Goal: Use online tool/utility: Utilize a website feature to perform a specific function

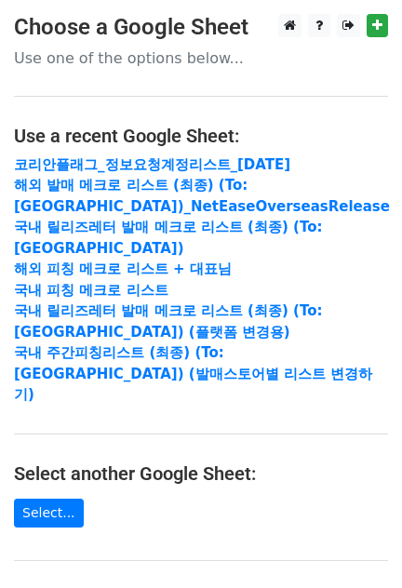
scroll to position [231, 0]
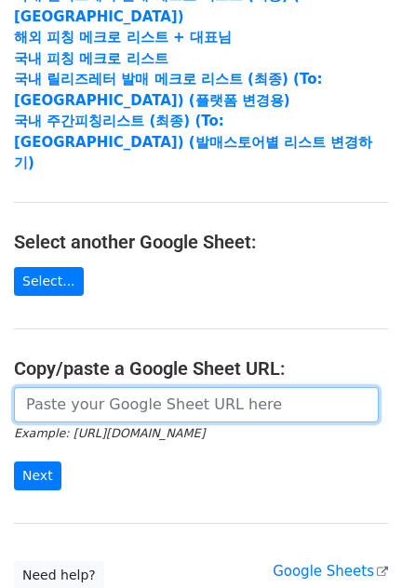
click at [99, 387] on input "url" at bounding box center [196, 404] width 364 height 35
paste input "https://docs.google.com/spreadsheets/d/1KHcYv3-vWRWtZN51Yi1JdLg8VtCH7JkDX6q9Zm9…"
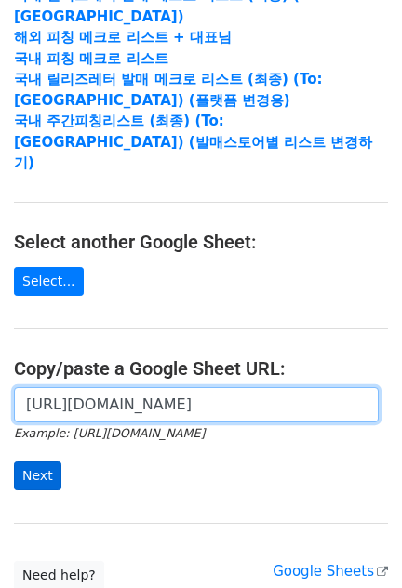
scroll to position [0, 441]
type input "https://docs.google.com/spreadsheets/d/1KHcYv3-vWRWtZN51Yi1JdLg8VtCH7JkDX6q9Zm9…"
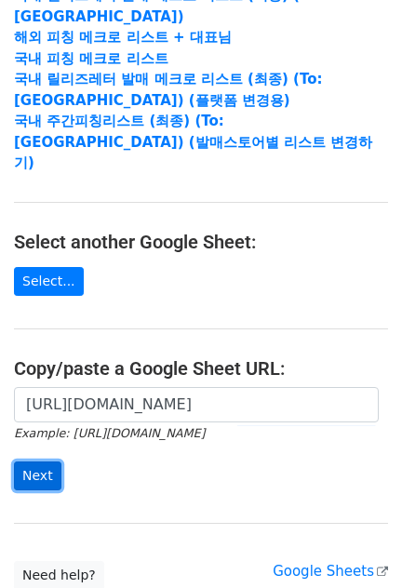
click at [44, 461] on input "Next" at bounding box center [37, 475] width 47 height 29
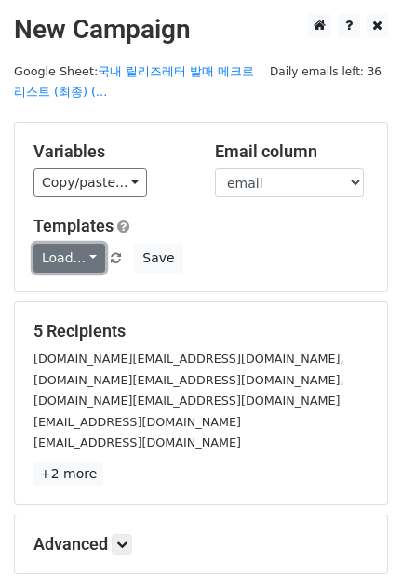
click at [81, 253] on link "Load..." at bounding box center [69, 258] width 72 height 29
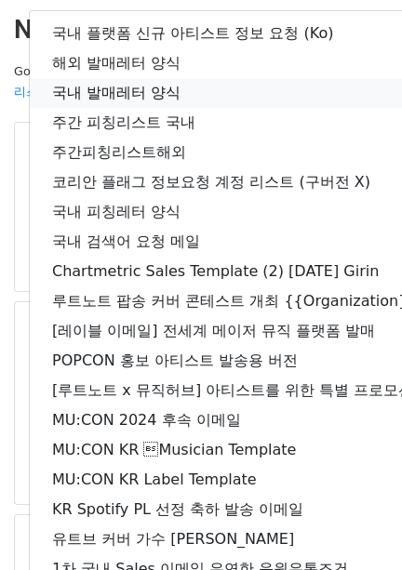
click at [146, 81] on link "국내 발매레터 양식" at bounding box center [328, 93] width 597 height 30
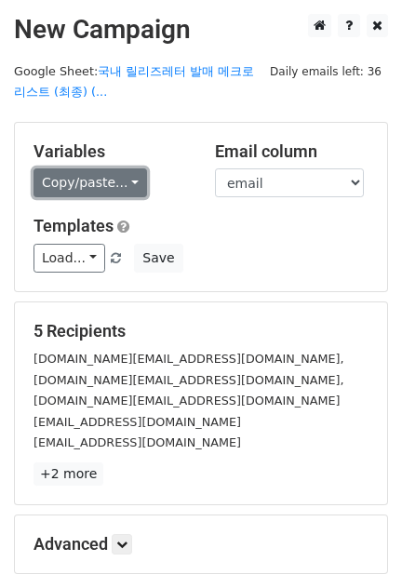
click at [75, 178] on link "Copy/paste..." at bounding box center [89, 182] width 113 height 29
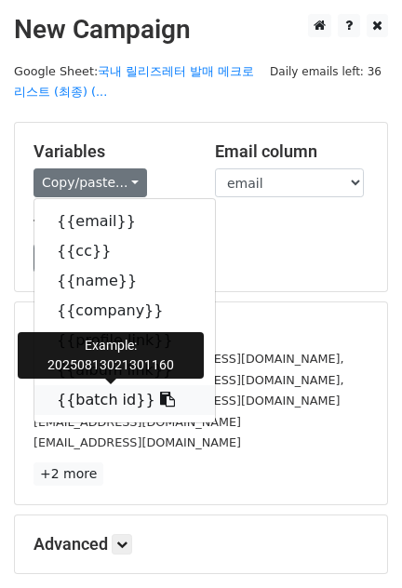
click at [133, 392] on link "{{batch id}}" at bounding box center [124, 400] width 180 height 30
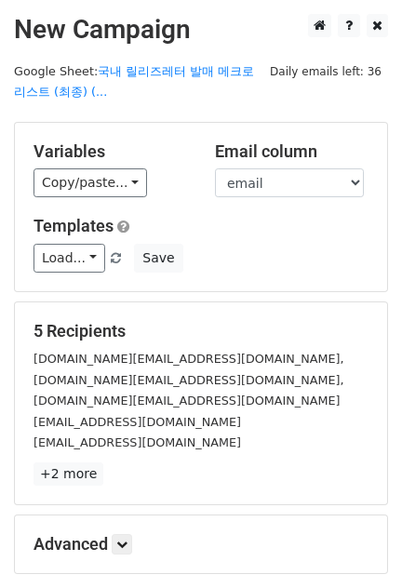
drag, startPoint x: 126, startPoint y: 140, endPoint x: 122, endPoint y: 152, distance: 12.6
click at [127, 141] on h5 "Variables" at bounding box center [109, 151] width 153 height 20
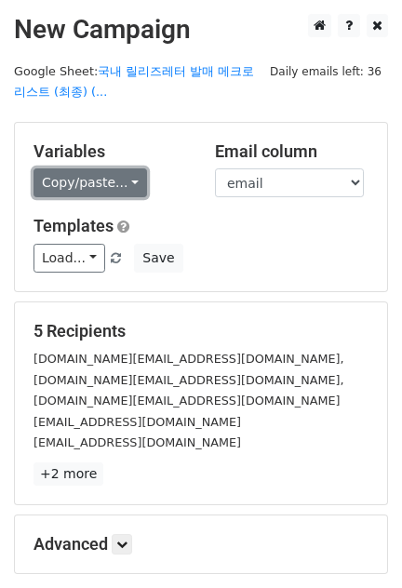
click at [110, 171] on link "Copy/paste..." at bounding box center [89, 182] width 113 height 29
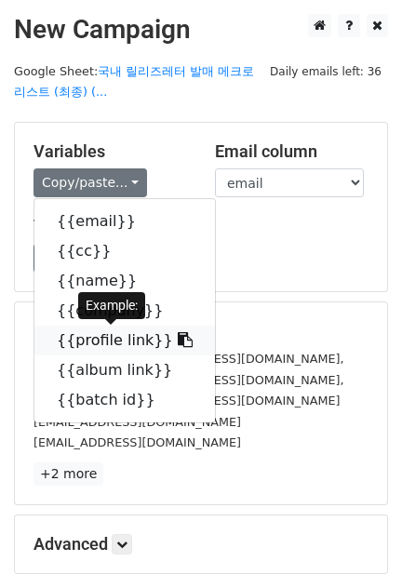
click at [138, 346] on link "{{profile link}}" at bounding box center [124, 340] width 180 height 30
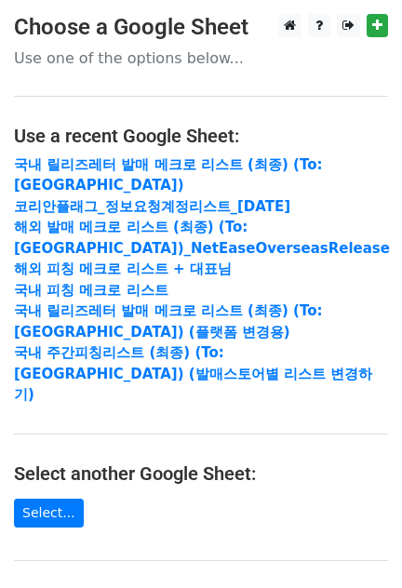
scroll to position [231, 0]
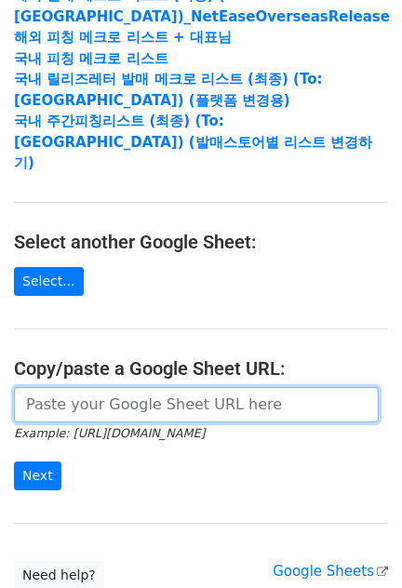
drag, startPoint x: 164, startPoint y: 395, endPoint x: 174, endPoint y: 384, distance: 15.1
click at [164, 394] on input "url" at bounding box center [196, 404] width 364 height 35
paste input "https://docs.google.com/spreadsheets/d/1ZSgOr0nBT7DxnERC5vRDOuM0mjO4OWihUZZpA6t…"
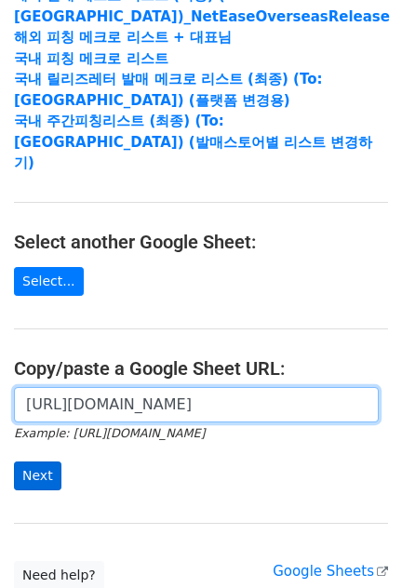
type input "https://docs.google.com/spreadsheets/d/1ZSgOr0nBT7DxnERC5vRDOuM0mjO4OWihUZZpA6t…"
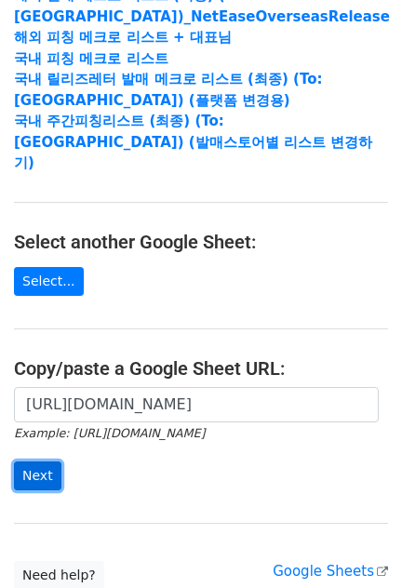
click at [51, 461] on input "Next" at bounding box center [37, 475] width 47 height 29
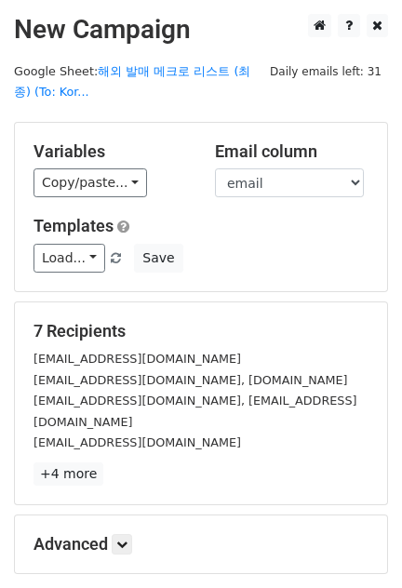
click at [275, 219] on h5 "Templates" at bounding box center [200, 226] width 335 height 20
click at [56, 262] on link "Load..." at bounding box center [69, 258] width 72 height 29
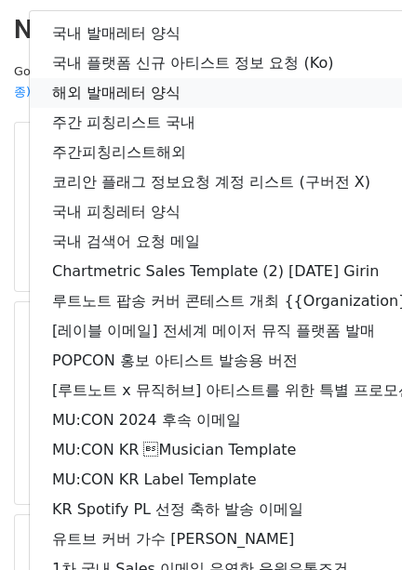
click at [123, 84] on link "해외 발매레터 양식" at bounding box center [328, 93] width 597 height 30
